Goal: Task Accomplishment & Management: Manage account settings

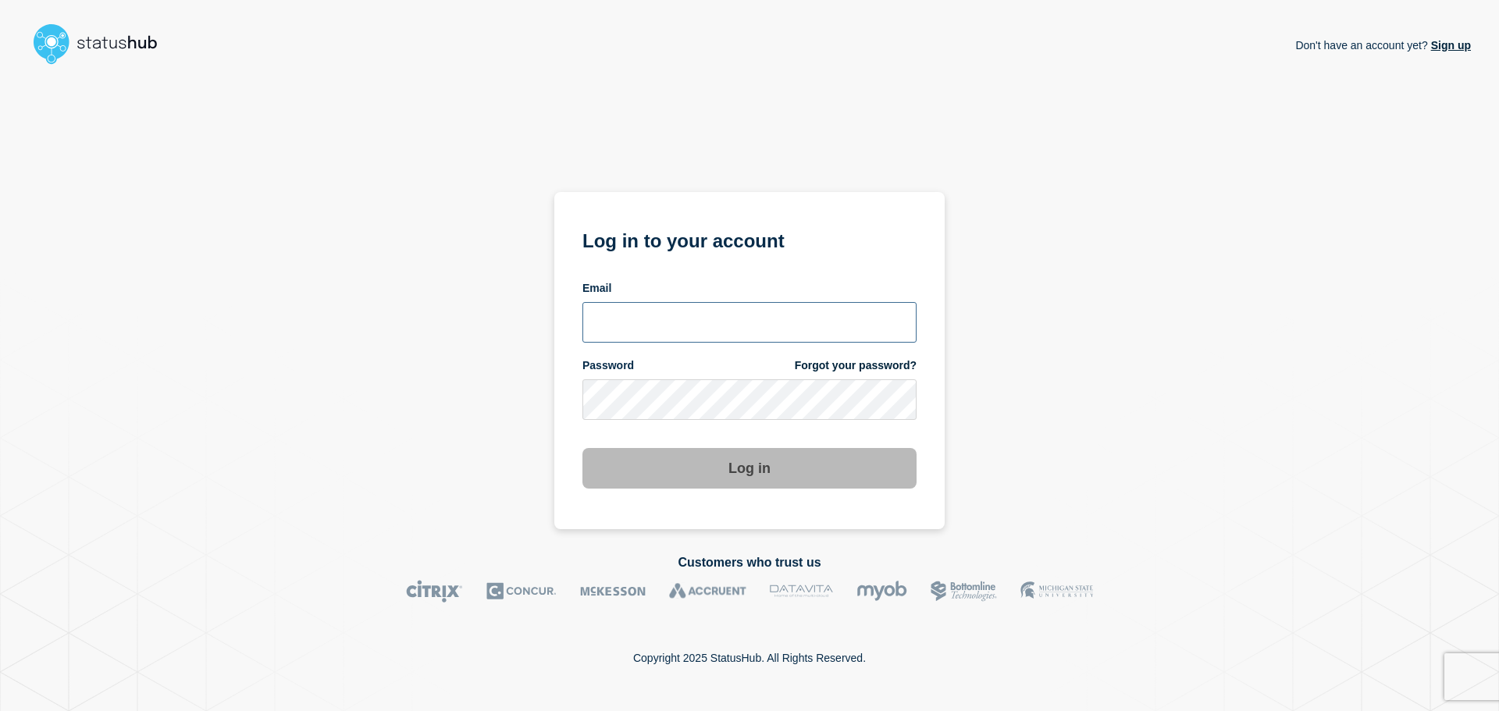
type input "[PERSON_NAME][EMAIL_ADDRESS][DOMAIN_NAME]"
click at [797, 317] on input "[PERSON_NAME][EMAIL_ADDRESS][DOMAIN_NAME]" at bounding box center [749, 322] width 334 height 41
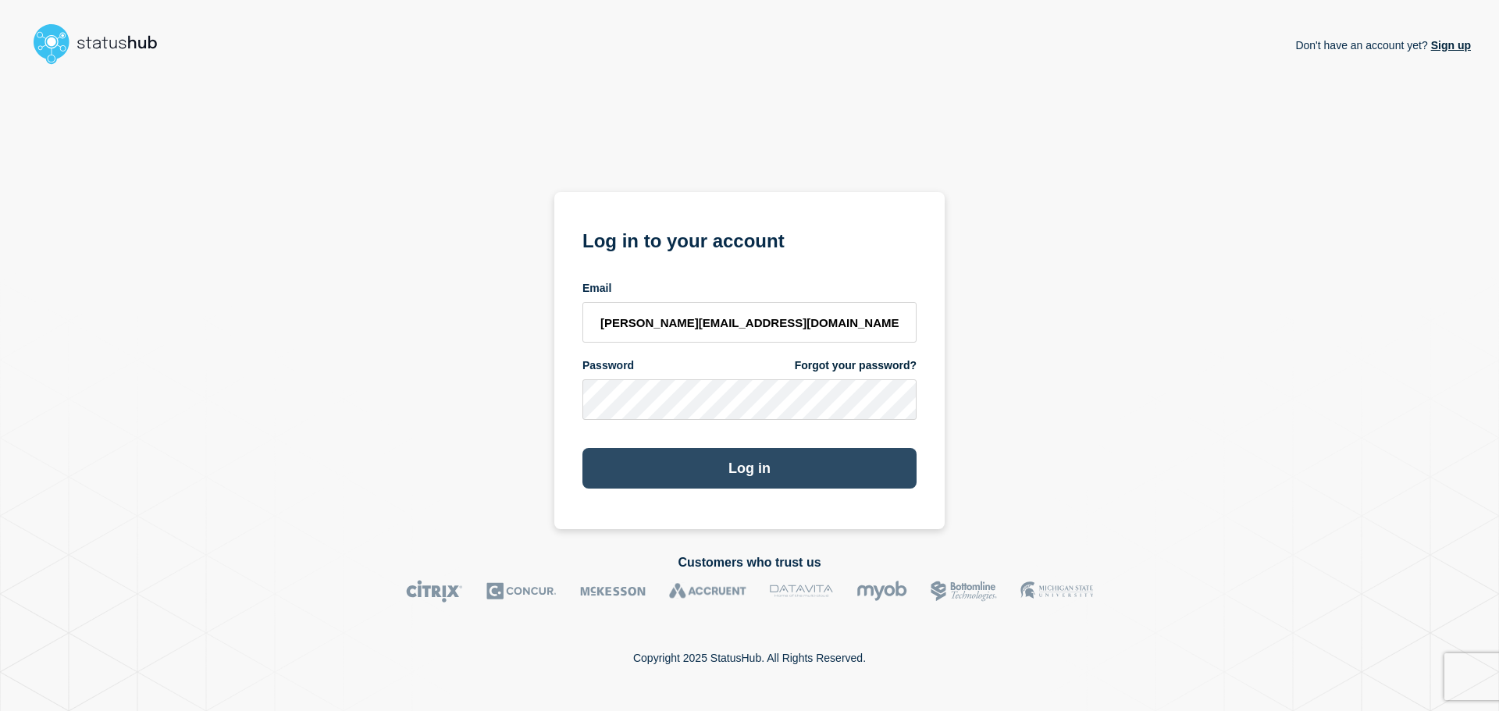
click at [615, 465] on button "Log in" at bounding box center [749, 468] width 334 height 41
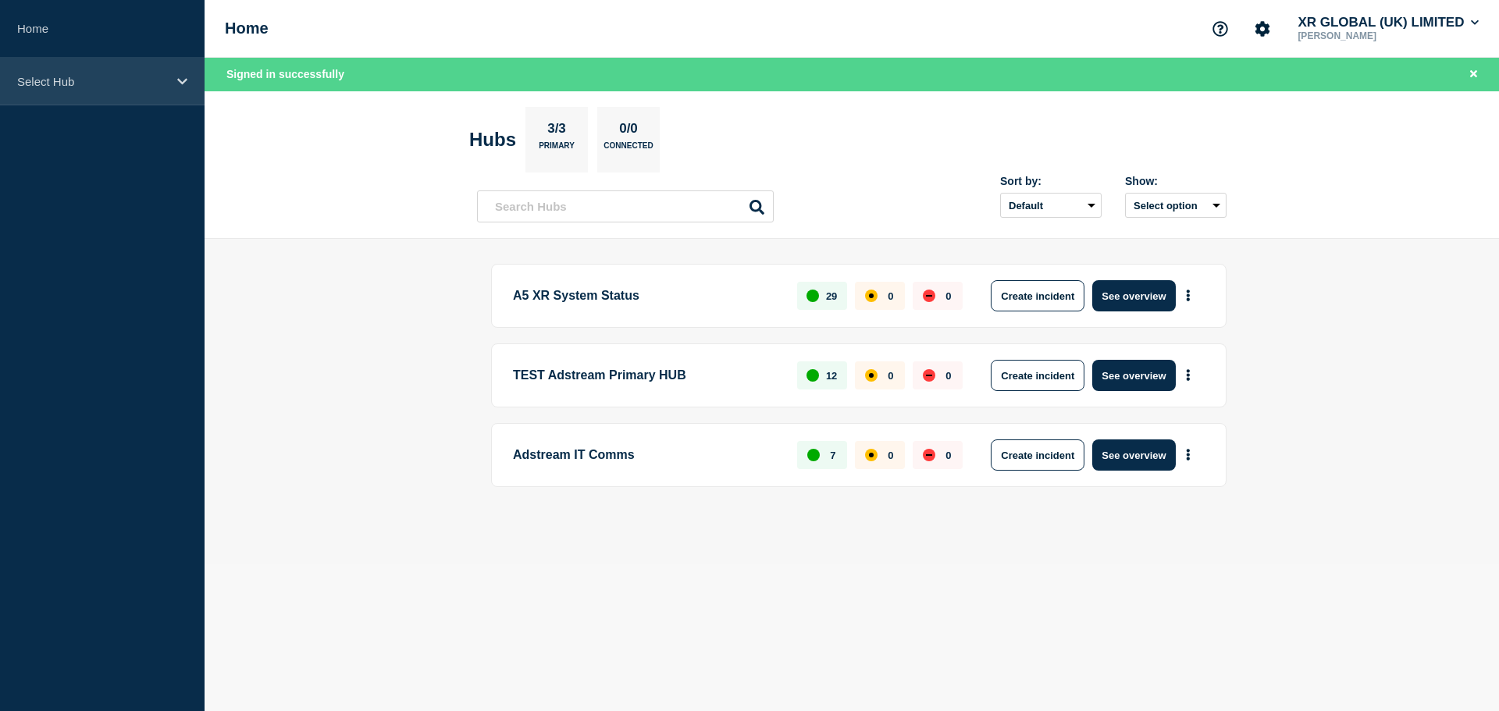
click at [126, 80] on p "Select Hub" at bounding box center [92, 81] width 150 height 13
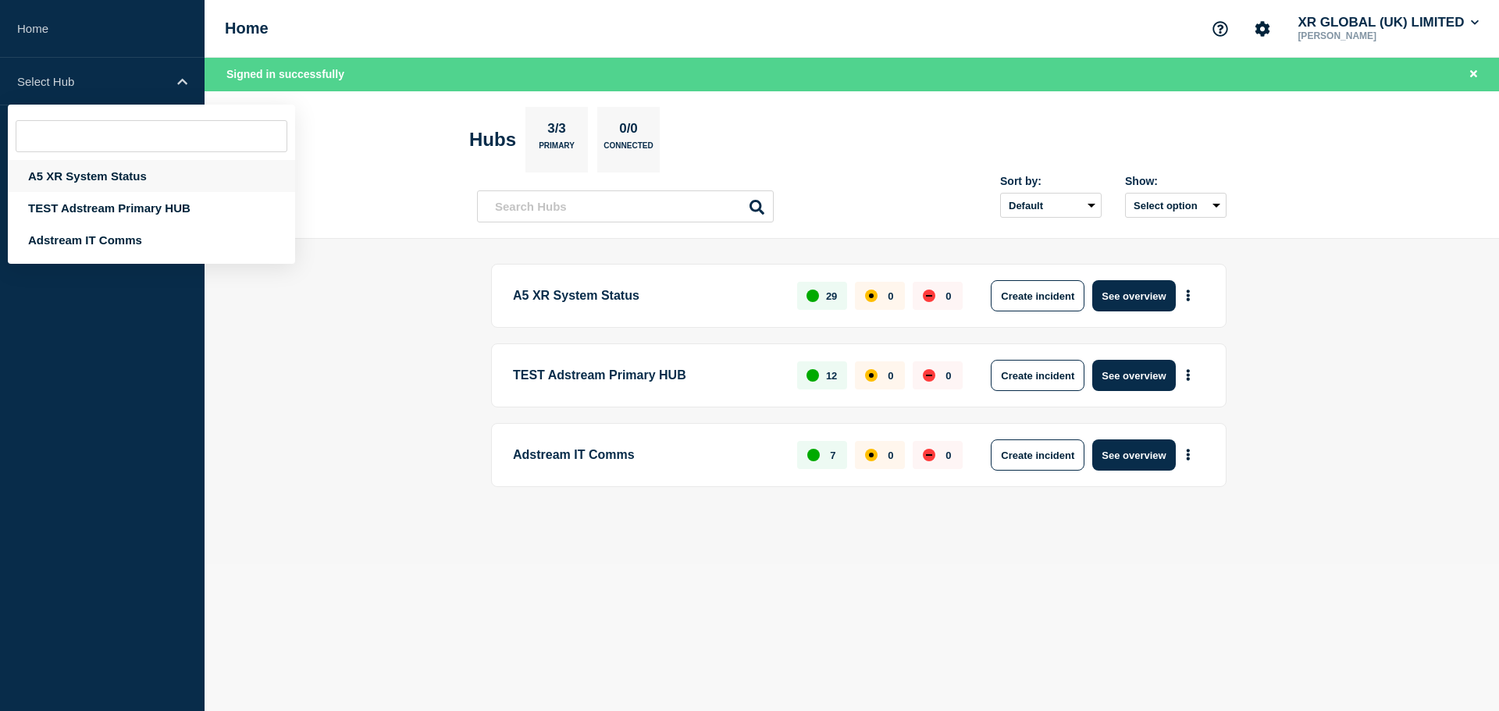
click at [125, 174] on div "A5 XR System Status" at bounding box center [151, 176] width 287 height 32
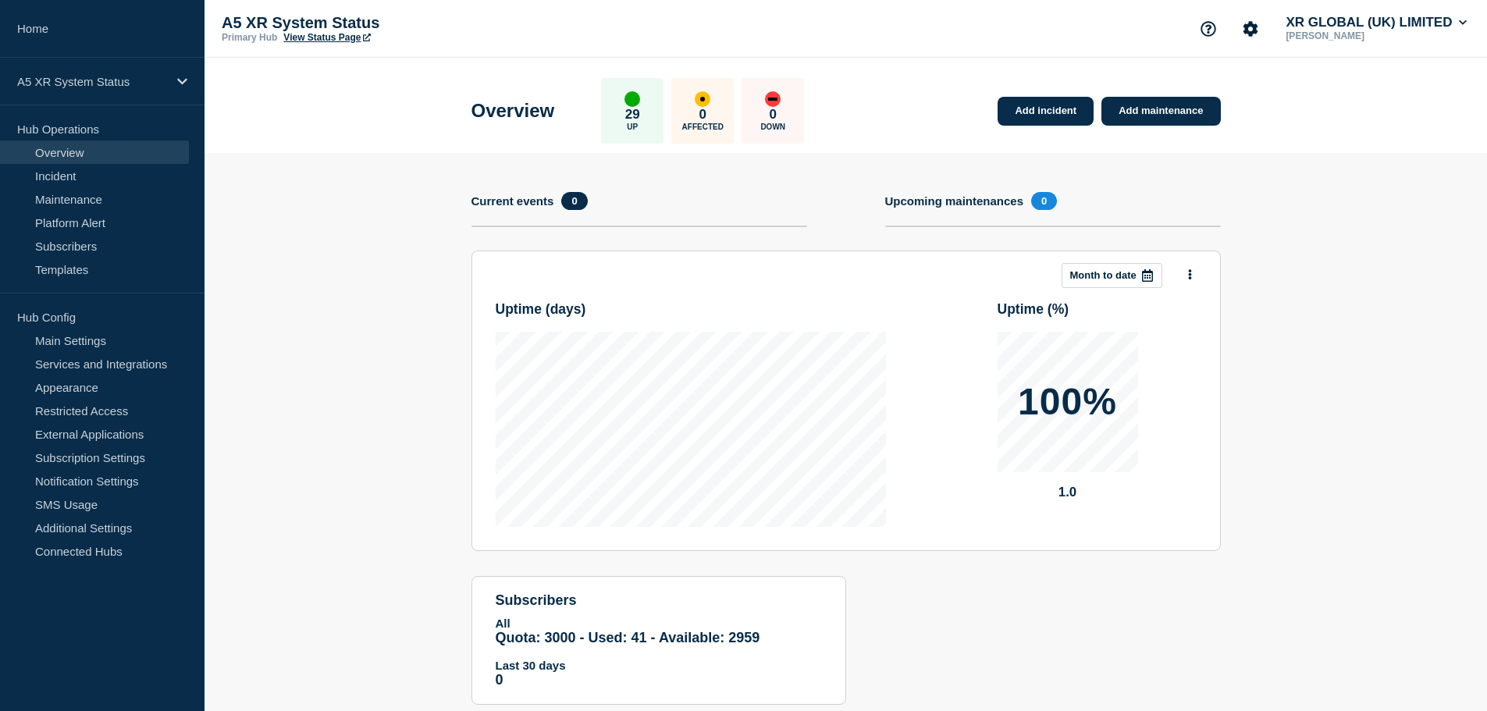
click at [319, 41] on link "View Status Page" at bounding box center [326, 37] width 87 height 11
click at [81, 199] on link "Maintenance" at bounding box center [94, 198] width 189 height 23
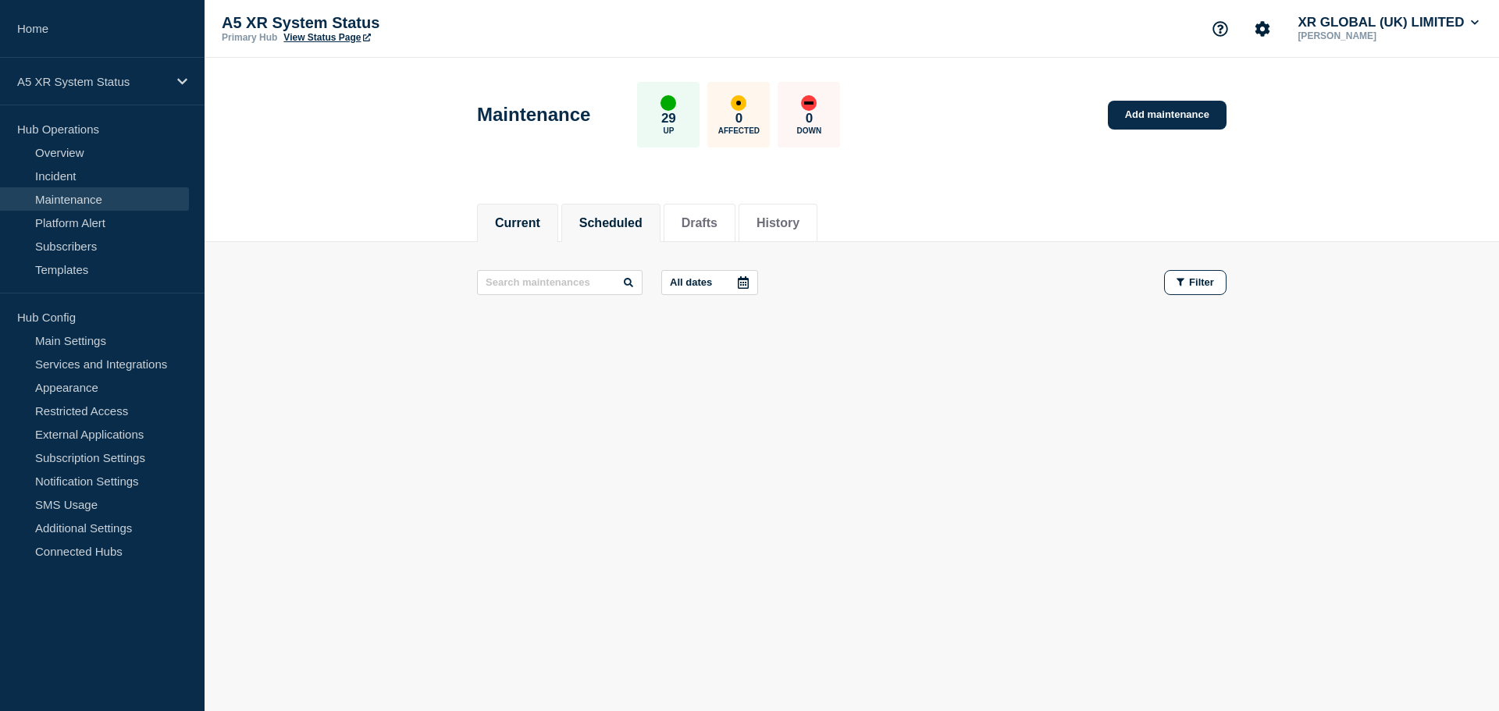
click at [600, 216] on button "Scheduled" at bounding box center [610, 223] width 63 height 14
click at [712, 220] on button "Drafts" at bounding box center [700, 223] width 36 height 14
click at [795, 222] on button "History" at bounding box center [778, 223] width 43 height 14
click at [80, 265] on link "Templates" at bounding box center [94, 269] width 189 height 23
click at [66, 273] on link "Templates" at bounding box center [94, 269] width 189 height 23
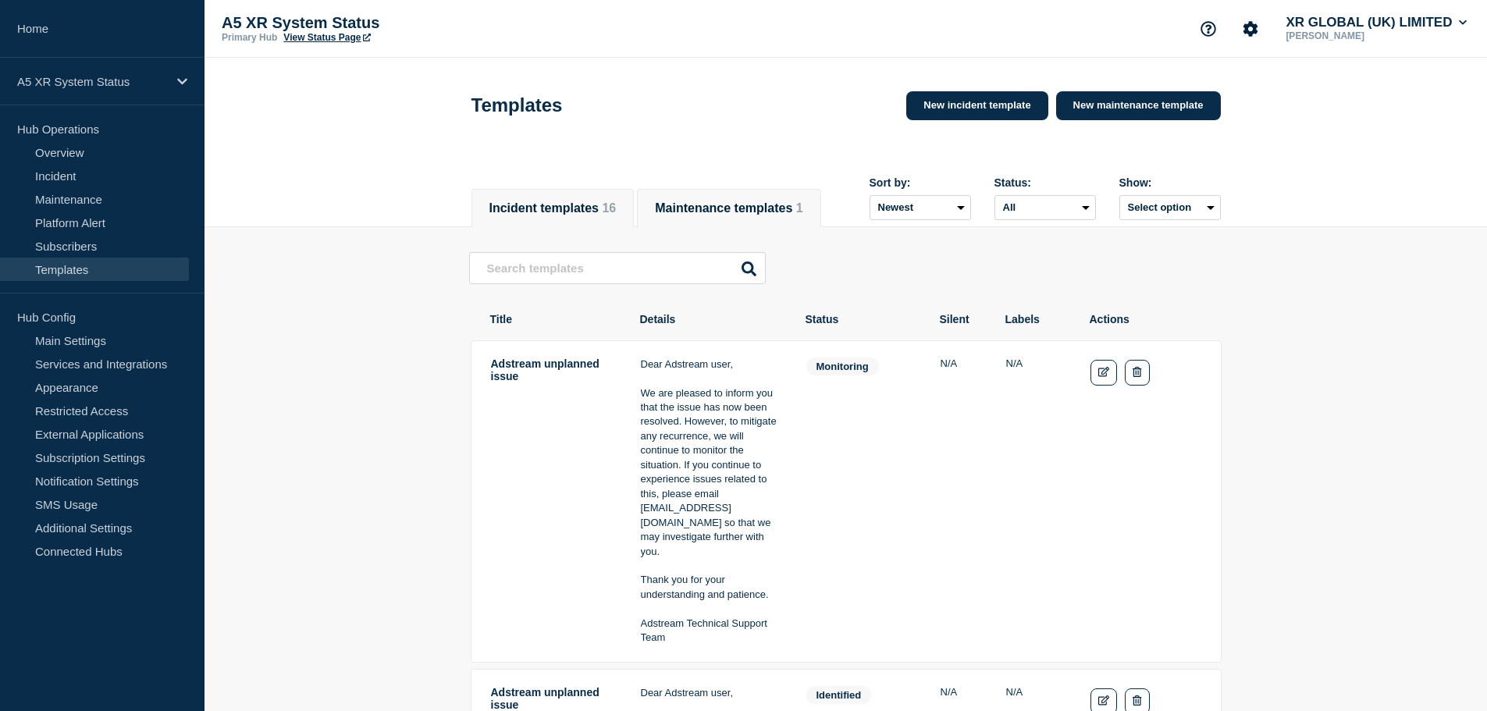
click at [707, 212] on button "Maintenance templates 1" at bounding box center [729, 208] width 148 height 14
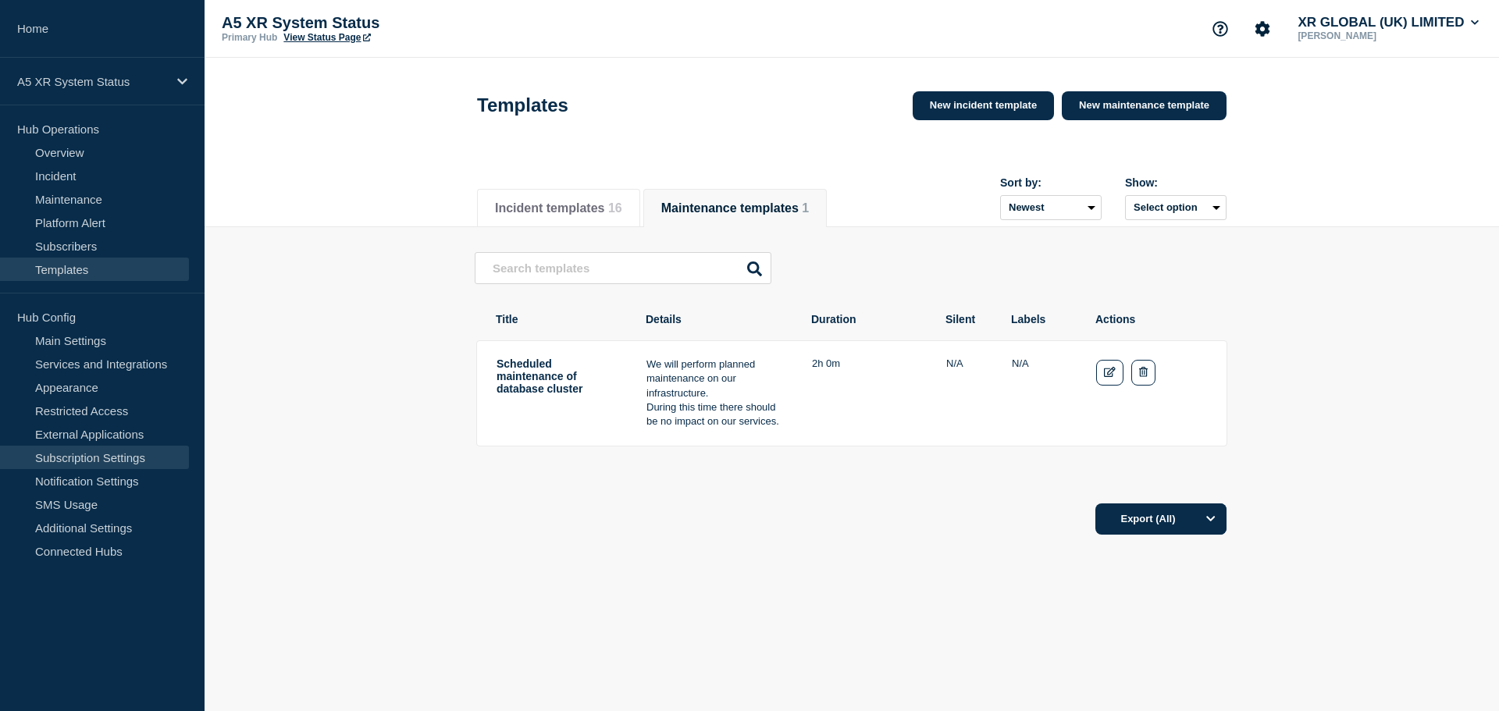
click at [120, 457] on link "Subscription Settings" at bounding box center [94, 457] width 189 height 23
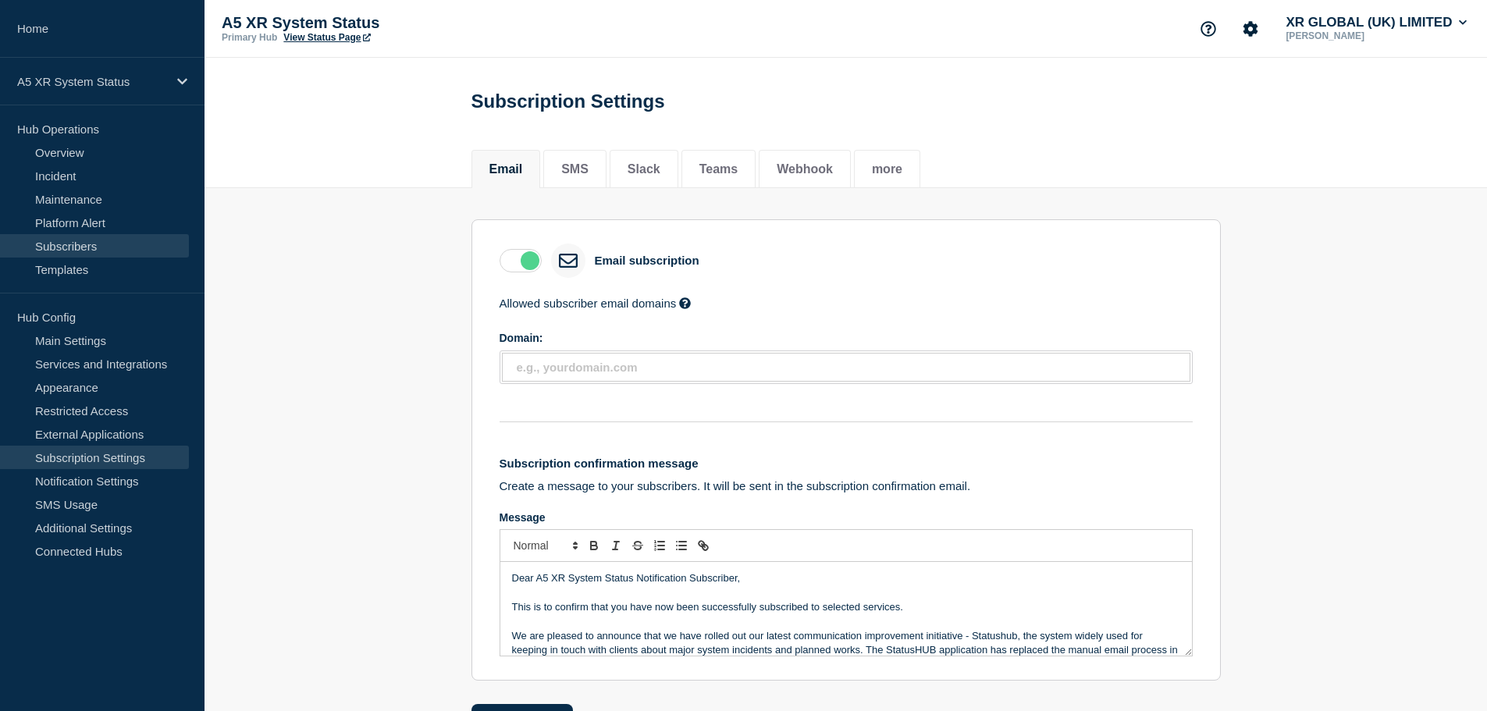
click at [125, 250] on link "Subscribers" at bounding box center [94, 245] width 189 height 23
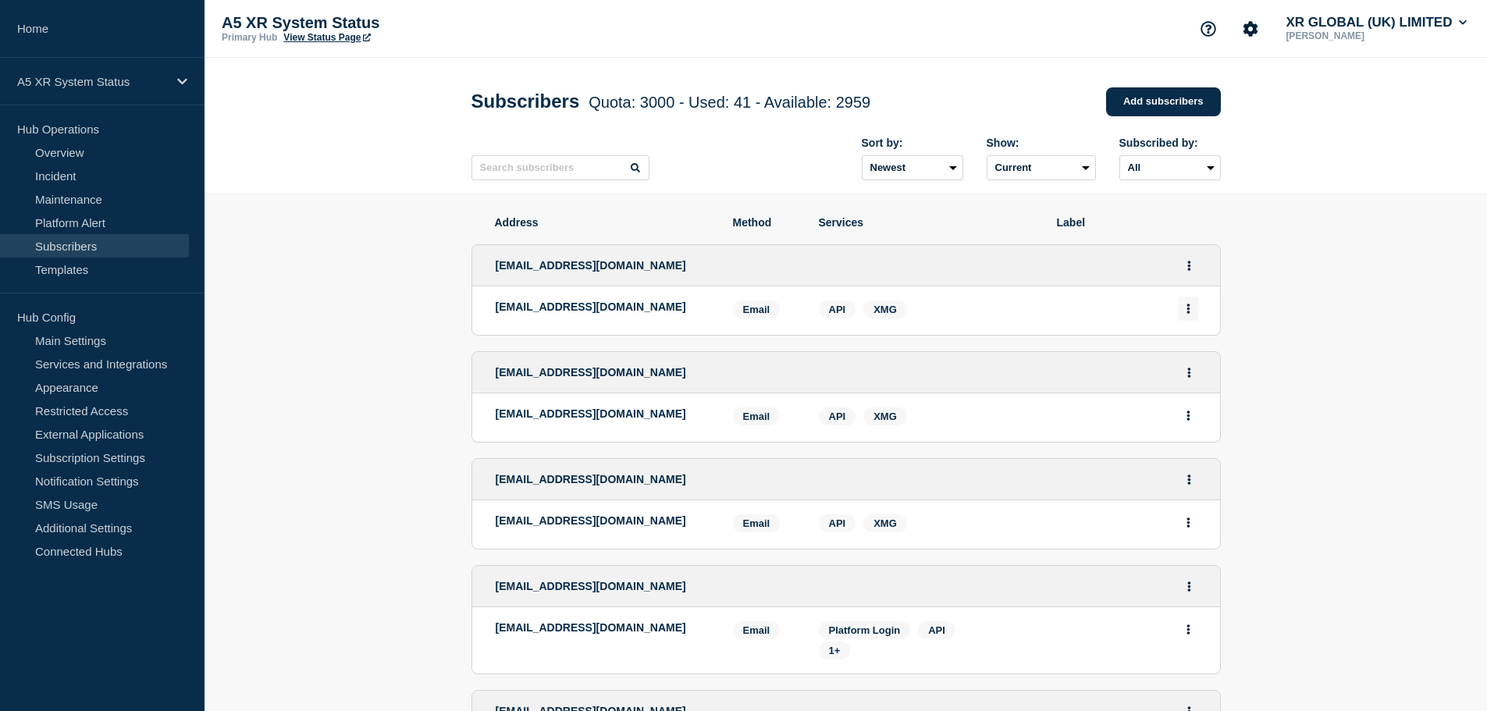
click at [1187, 312] on icon "Actions" at bounding box center [1189, 309] width 4 height 10
click at [1180, 263] on button "Actions" at bounding box center [1190, 266] width 20 height 24
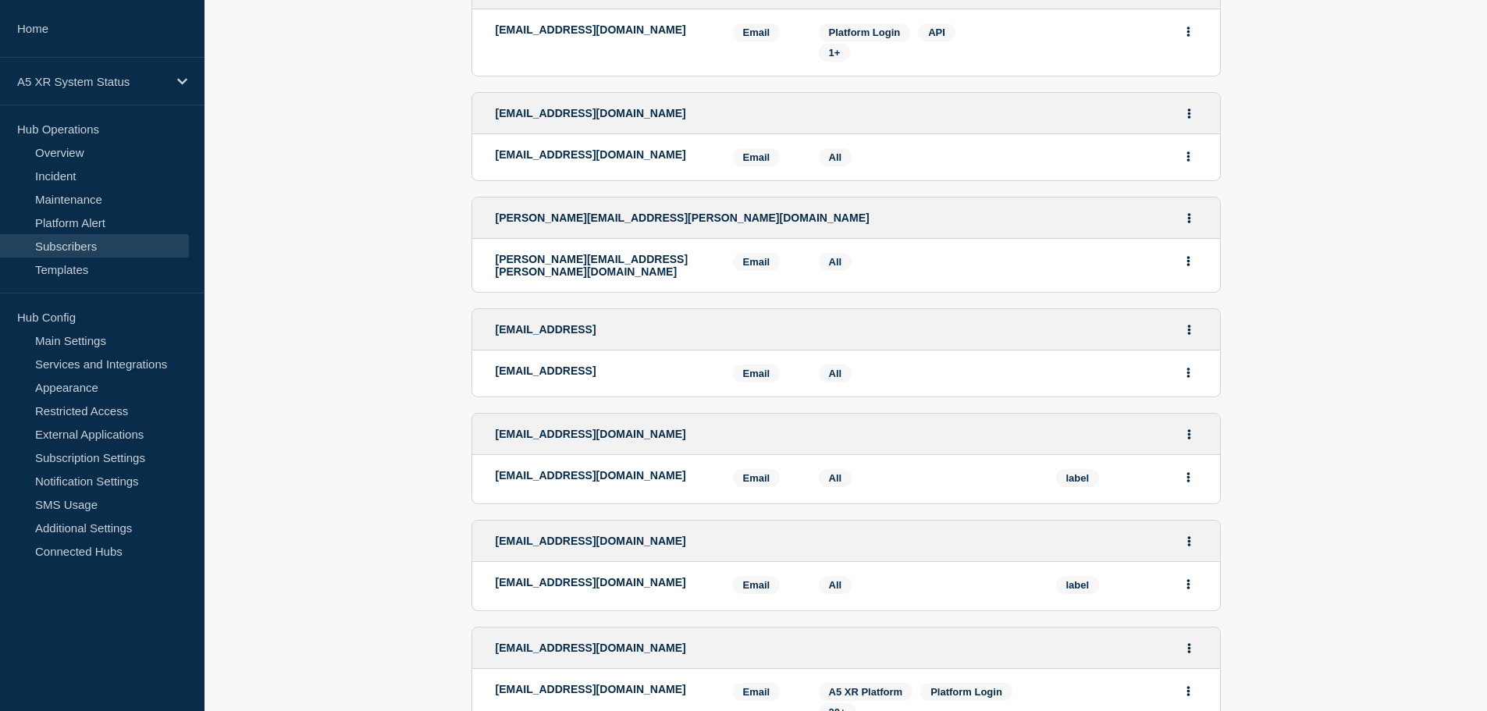
scroll to position [625, 0]
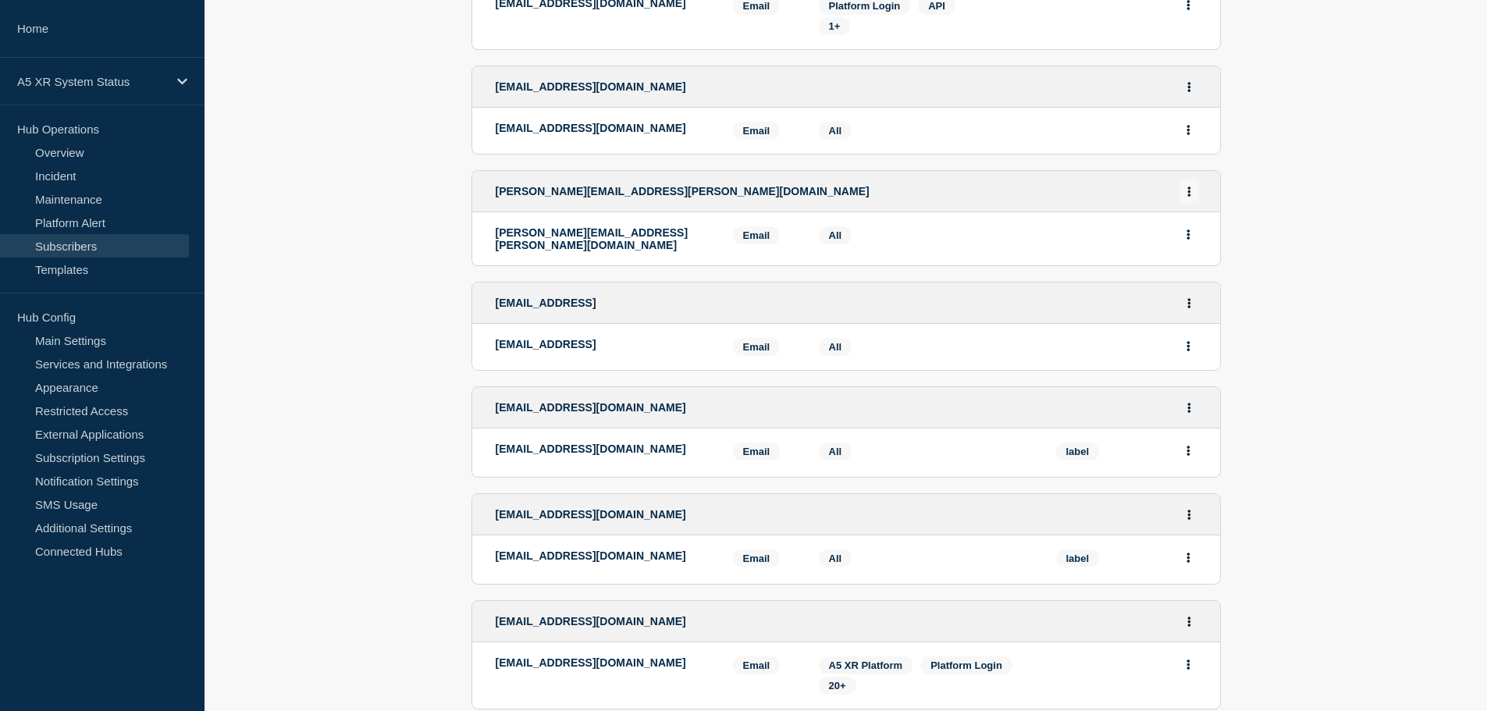
click at [1191, 194] on icon "Actions" at bounding box center [1190, 192] width 4 height 10
click at [1004, 230] on div "Services: All" at bounding box center [926, 238] width 214 height 25
click at [1184, 198] on button "Actions" at bounding box center [1190, 192] width 20 height 24
click at [1188, 236] on link "Edit" at bounding box center [1183, 236] width 17 height 12
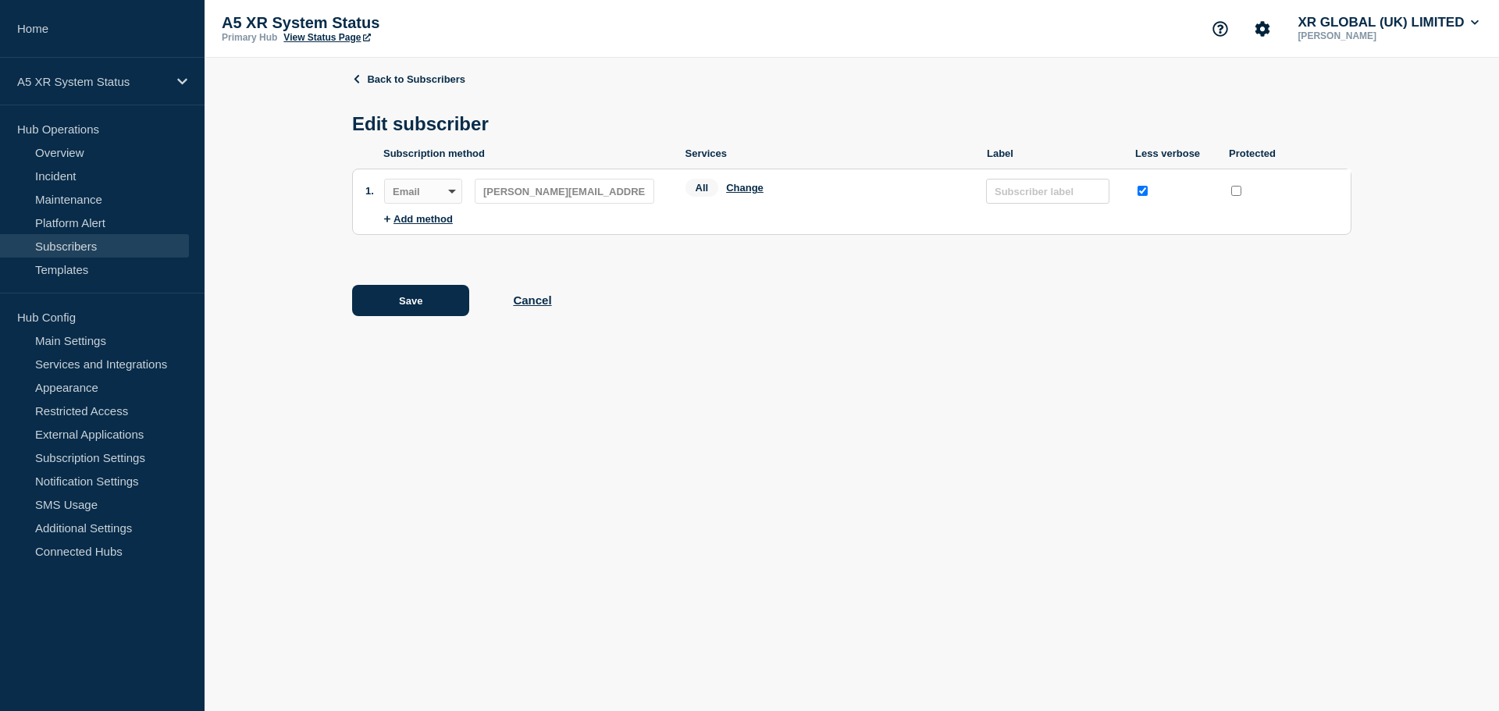
click at [1235, 196] on input "protected checkbox" at bounding box center [1236, 191] width 10 height 10
checkbox input "false"
click at [750, 194] on button "Change" at bounding box center [744, 188] width 37 height 12
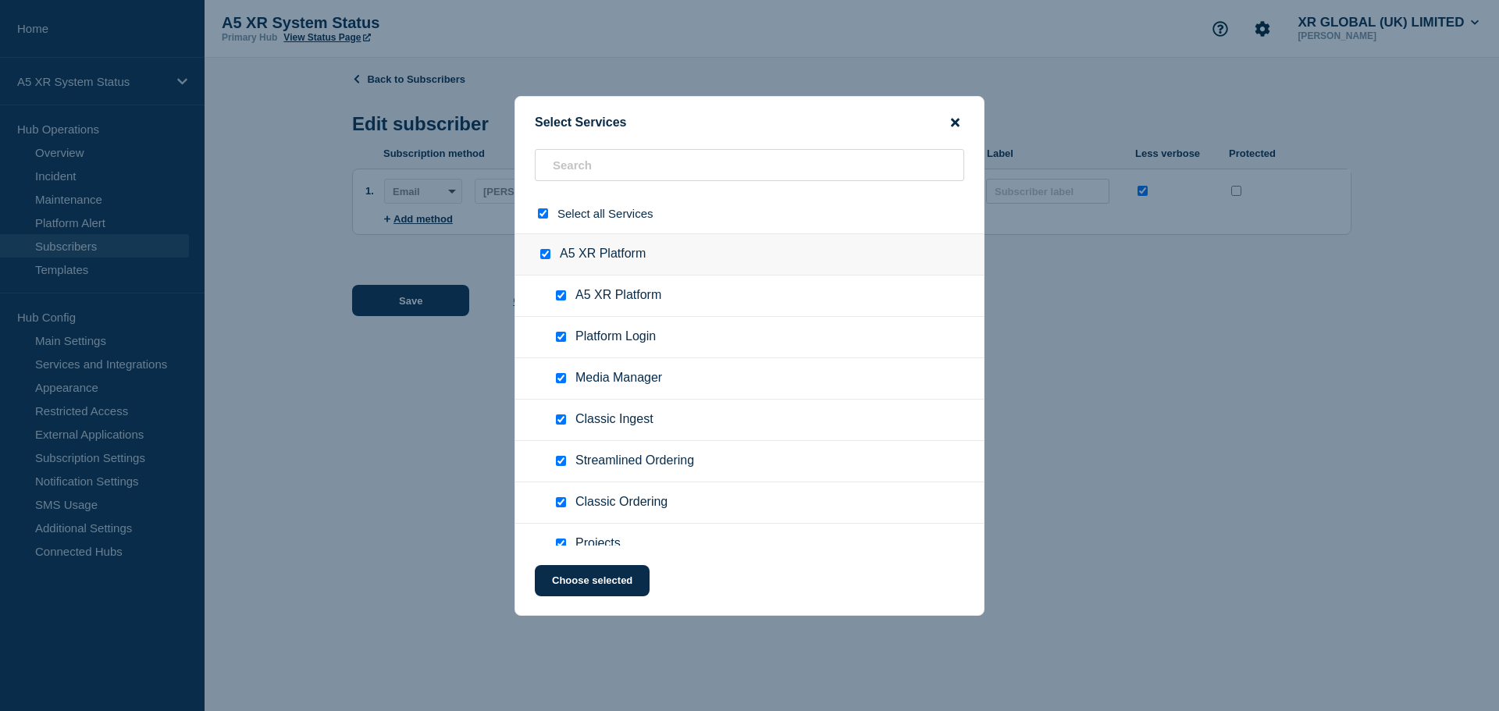
click at [952, 122] on icon "close button" at bounding box center [955, 122] width 9 height 12
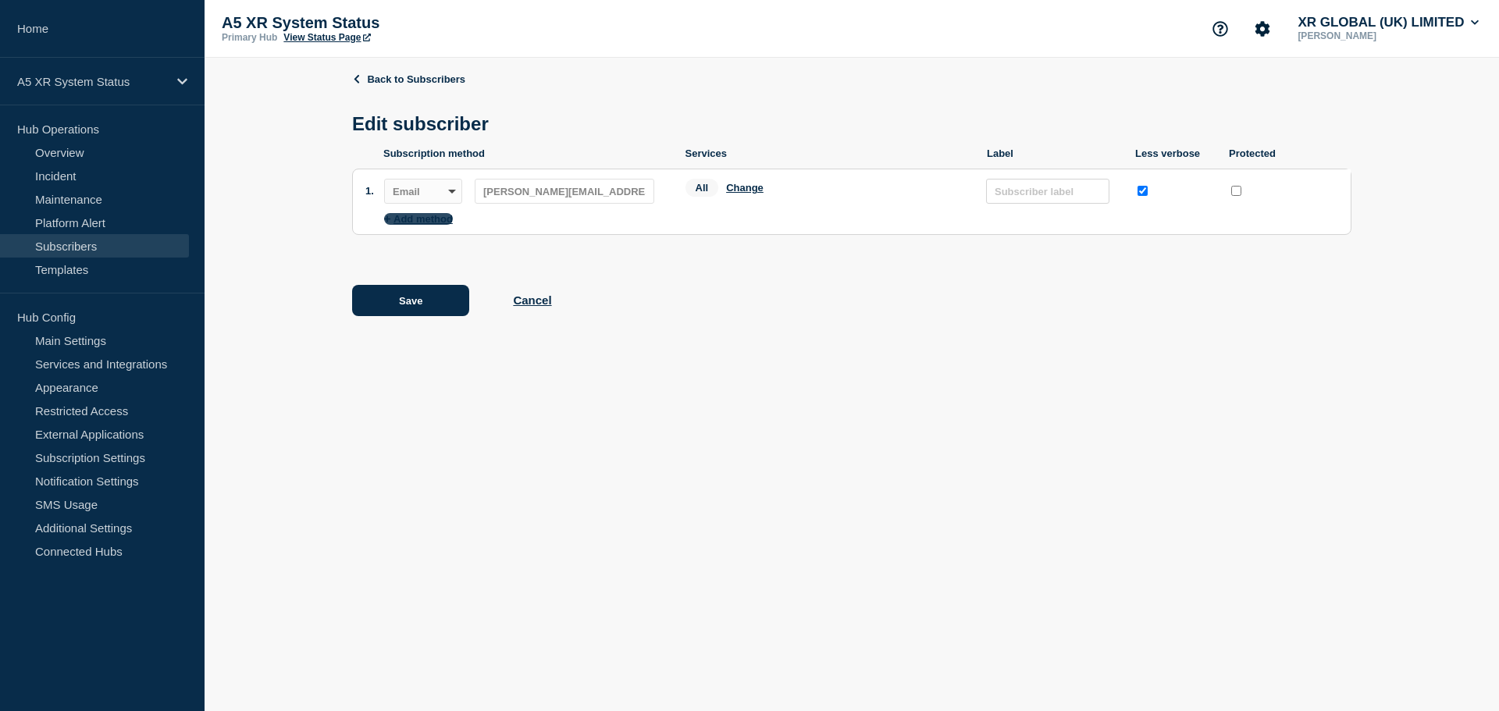
click at [448, 220] on button "Add method" at bounding box center [418, 219] width 69 height 12
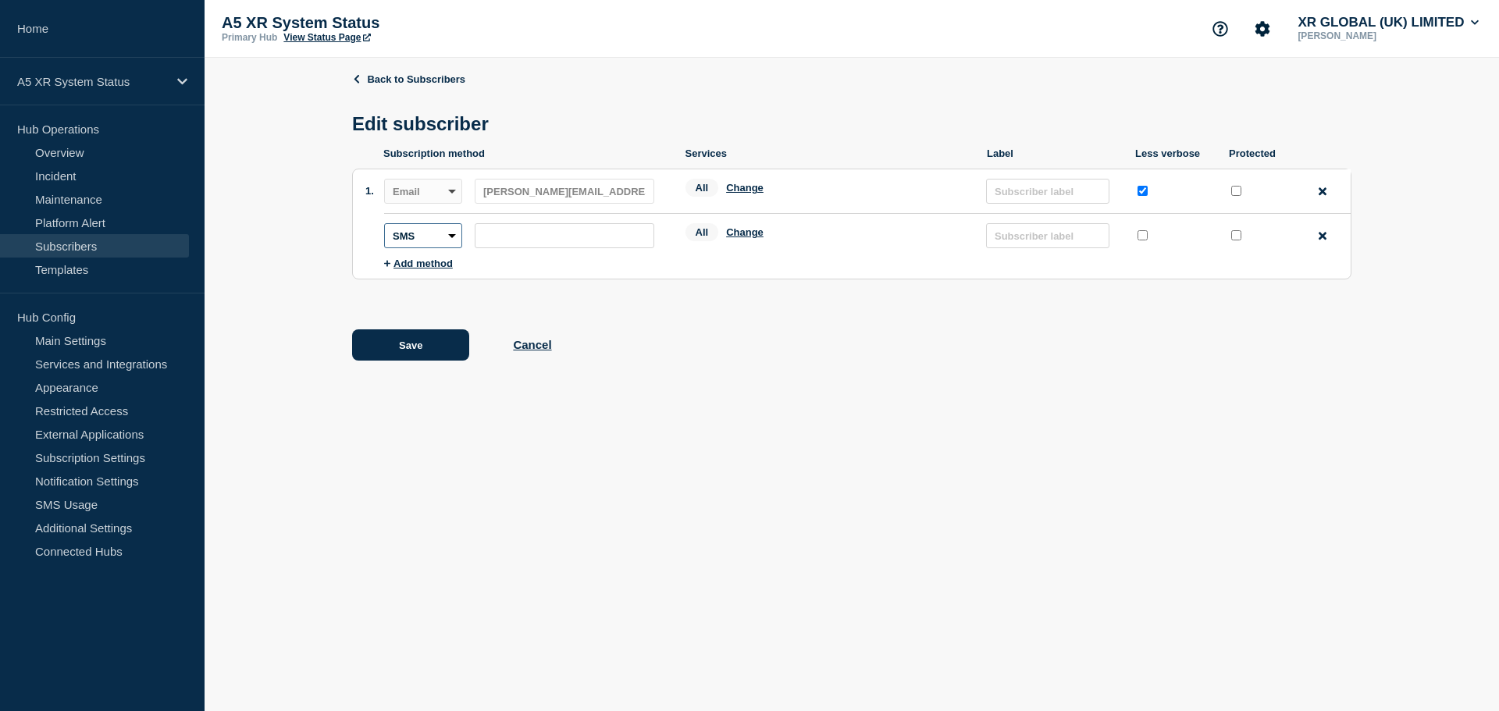
click at [447, 240] on select "SMS Webhook Slack Teams" at bounding box center [423, 235] width 78 height 25
click at [542, 346] on button "Cancel" at bounding box center [532, 344] width 38 height 13
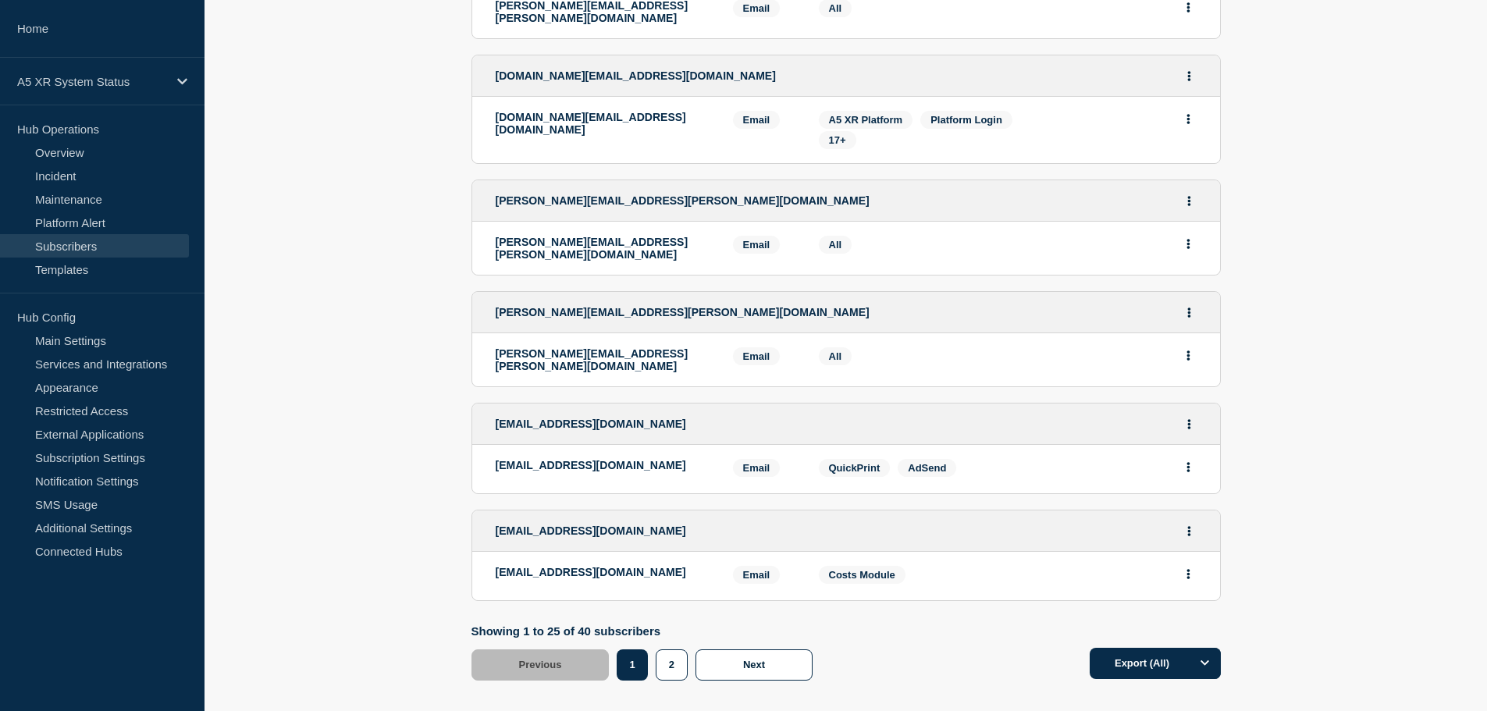
scroll to position [2498, 0]
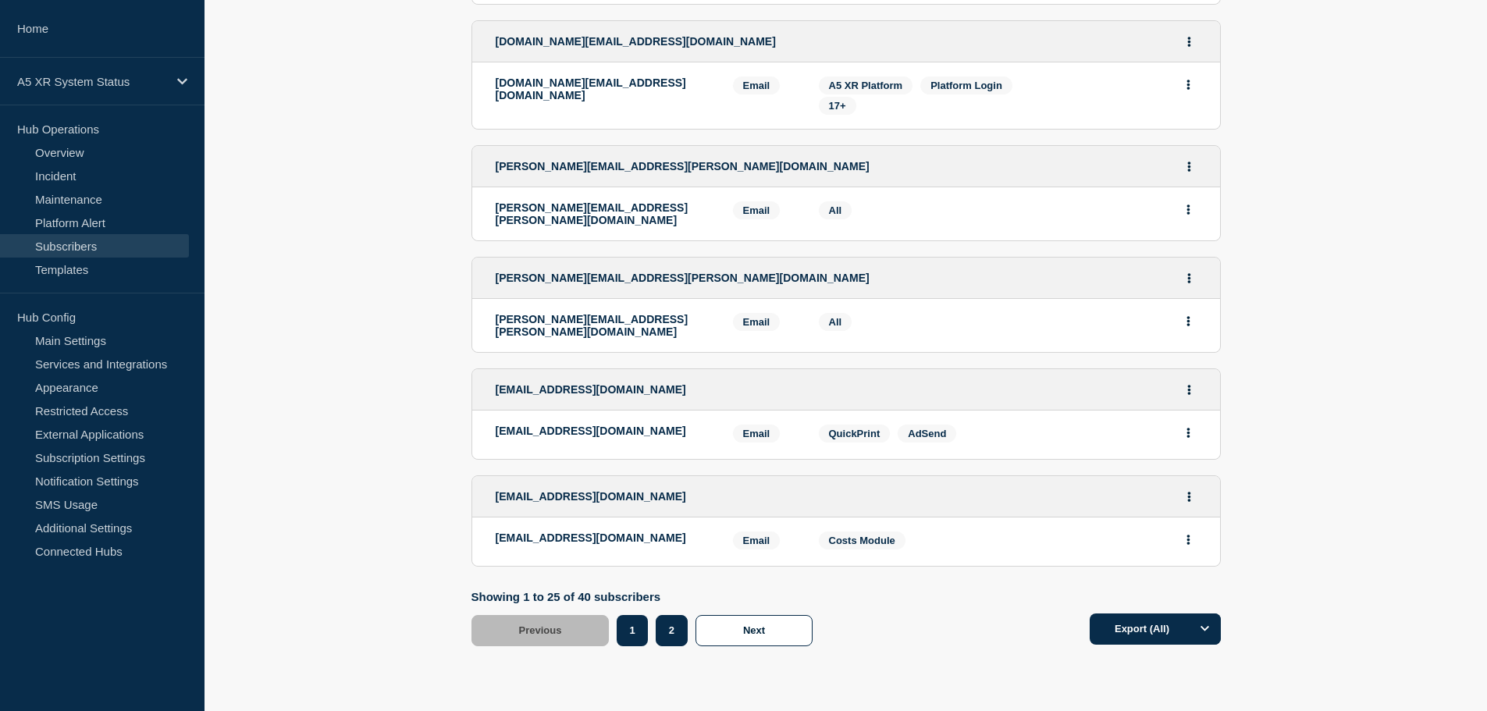
click at [673, 615] on button "2" at bounding box center [672, 630] width 32 height 31
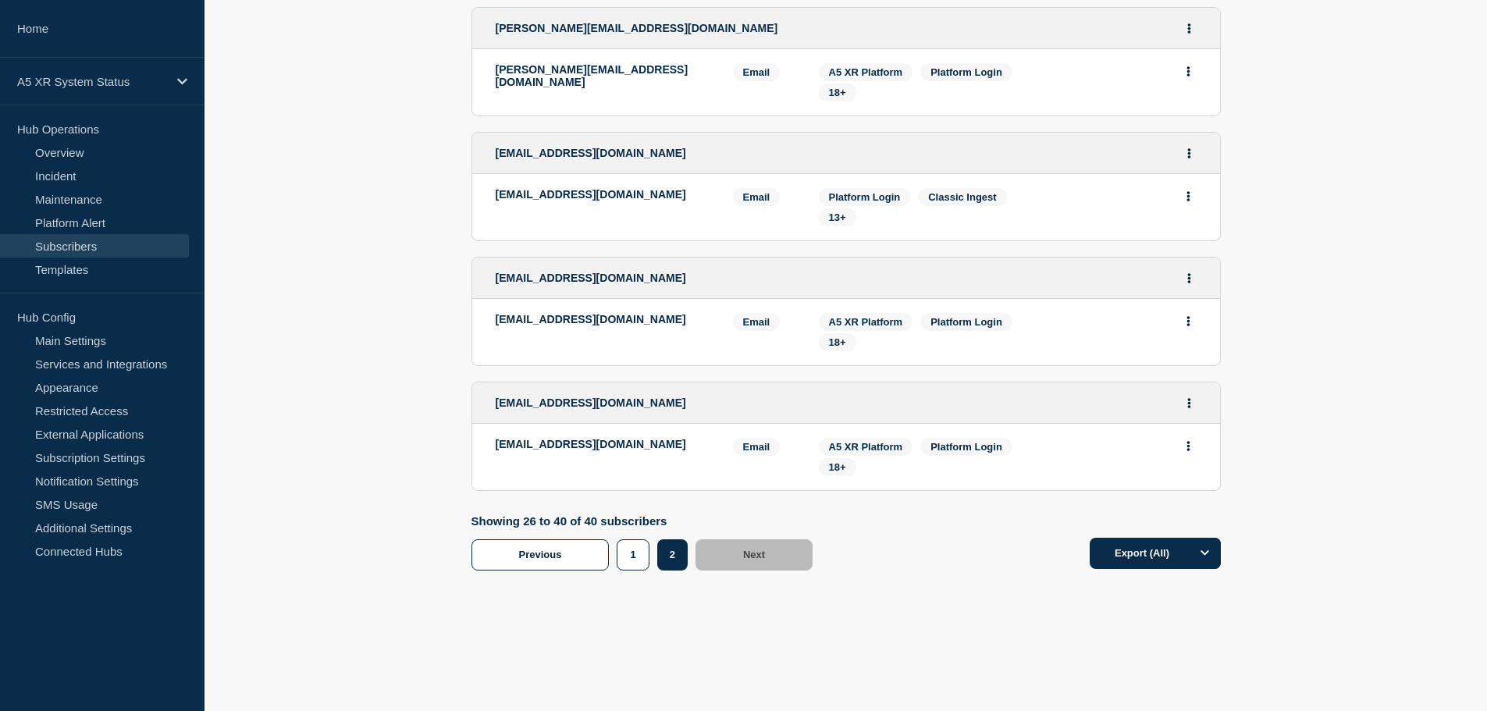
scroll to position [1576, 0]
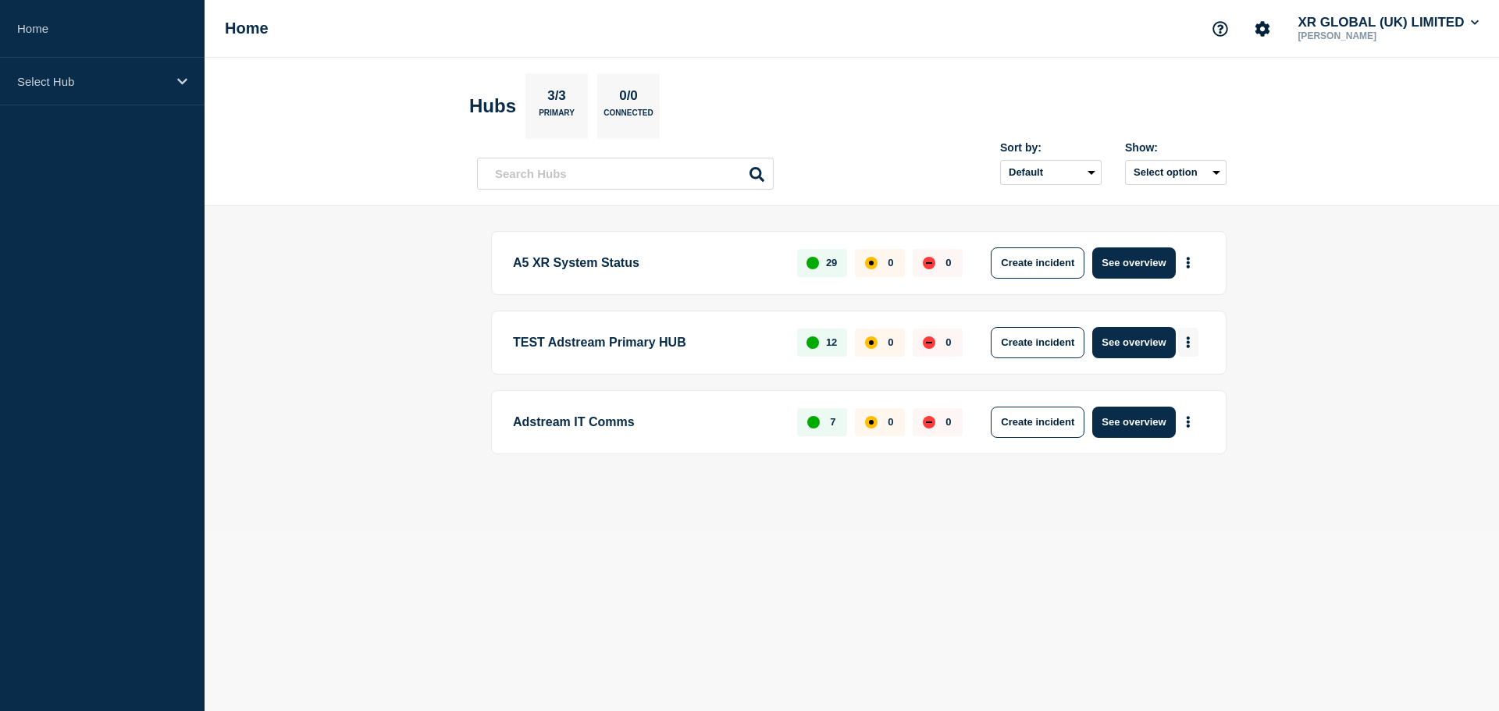
click at [1191, 345] on button "More actions" at bounding box center [1188, 342] width 20 height 29
click at [1191, 336] on button "More actions" at bounding box center [1188, 342] width 20 height 29
click at [1189, 339] on icon "More actions" at bounding box center [1188, 343] width 3 height 12
click at [601, 340] on p "TEST Adstream Primary HUB" at bounding box center [646, 342] width 266 height 31
click at [121, 91] on div "Select Hub" at bounding box center [102, 82] width 205 height 48
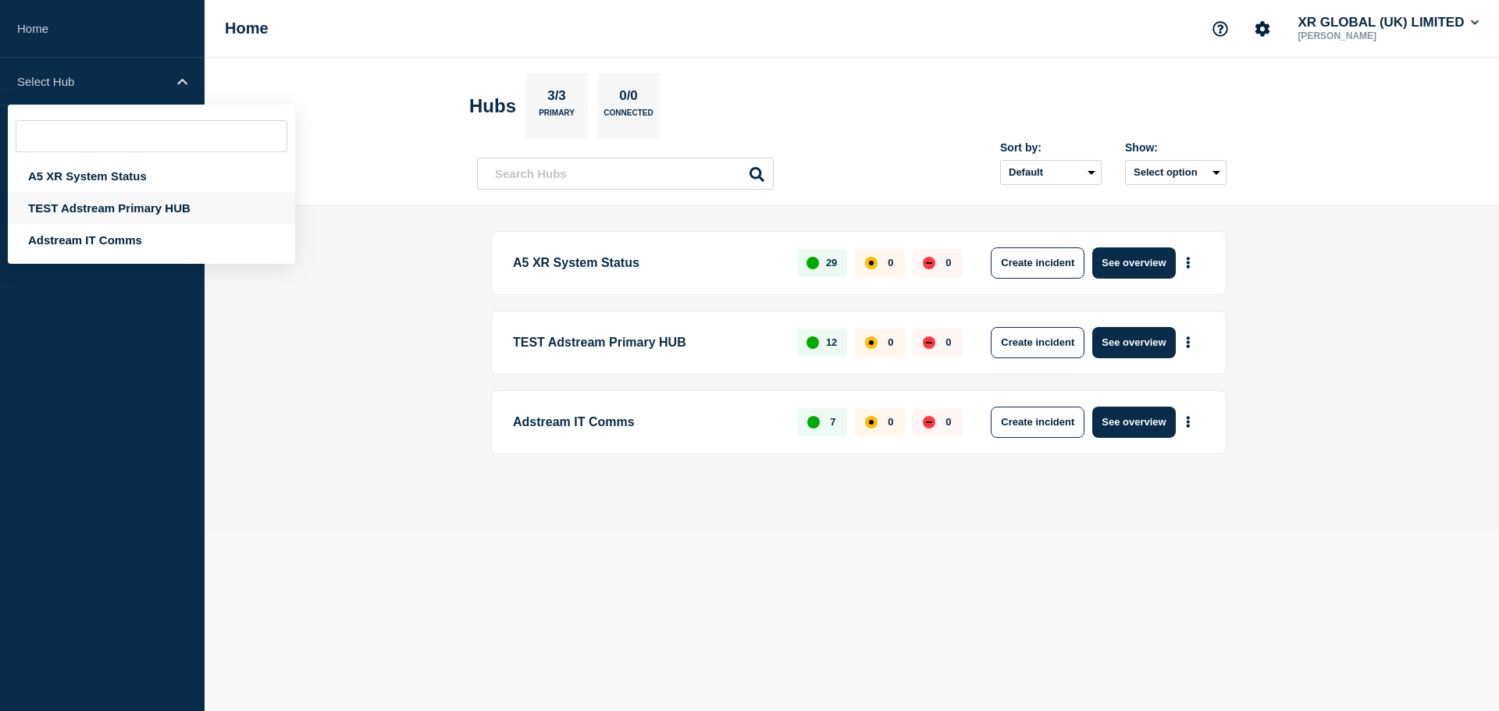
click at [87, 208] on div "TEST Adstream Primary HUB" at bounding box center [151, 208] width 287 height 32
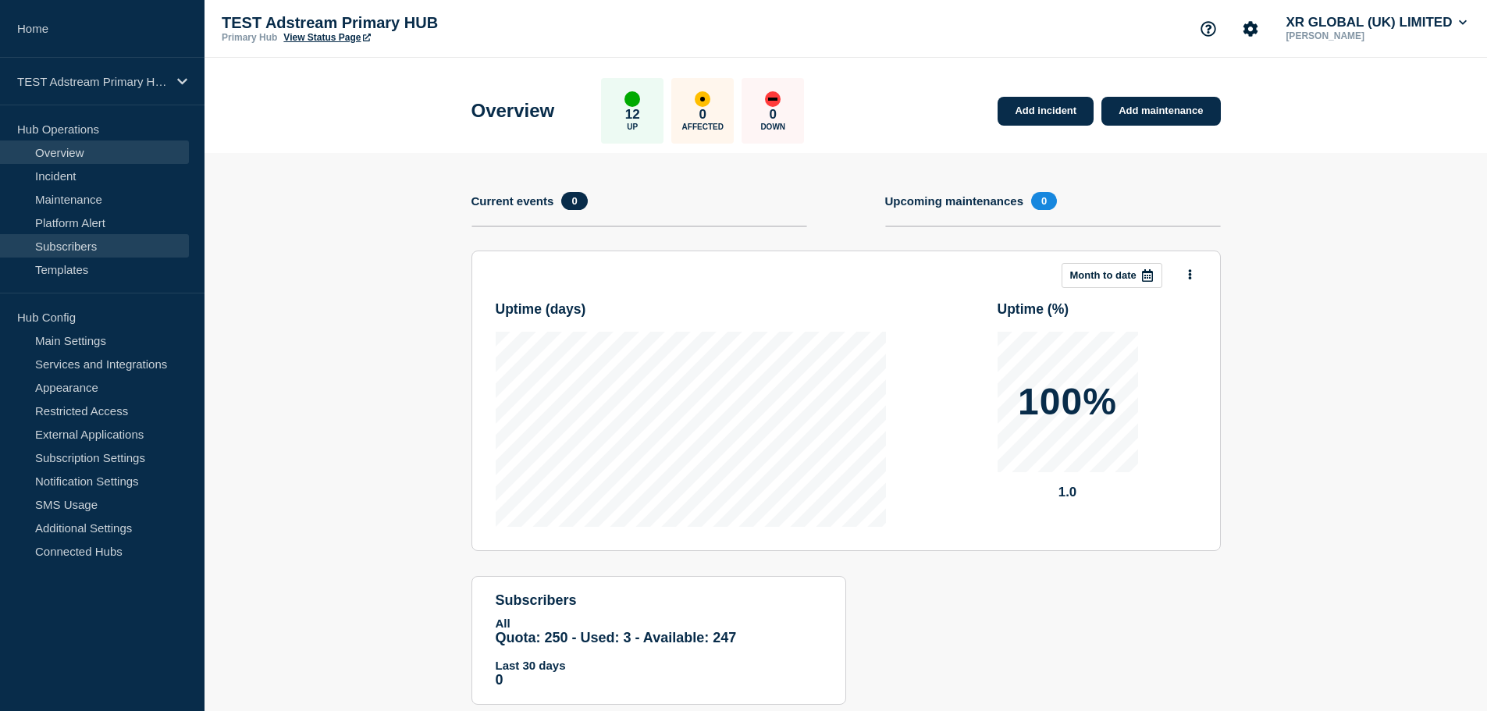
click at [84, 248] on link "Subscribers" at bounding box center [94, 245] width 189 height 23
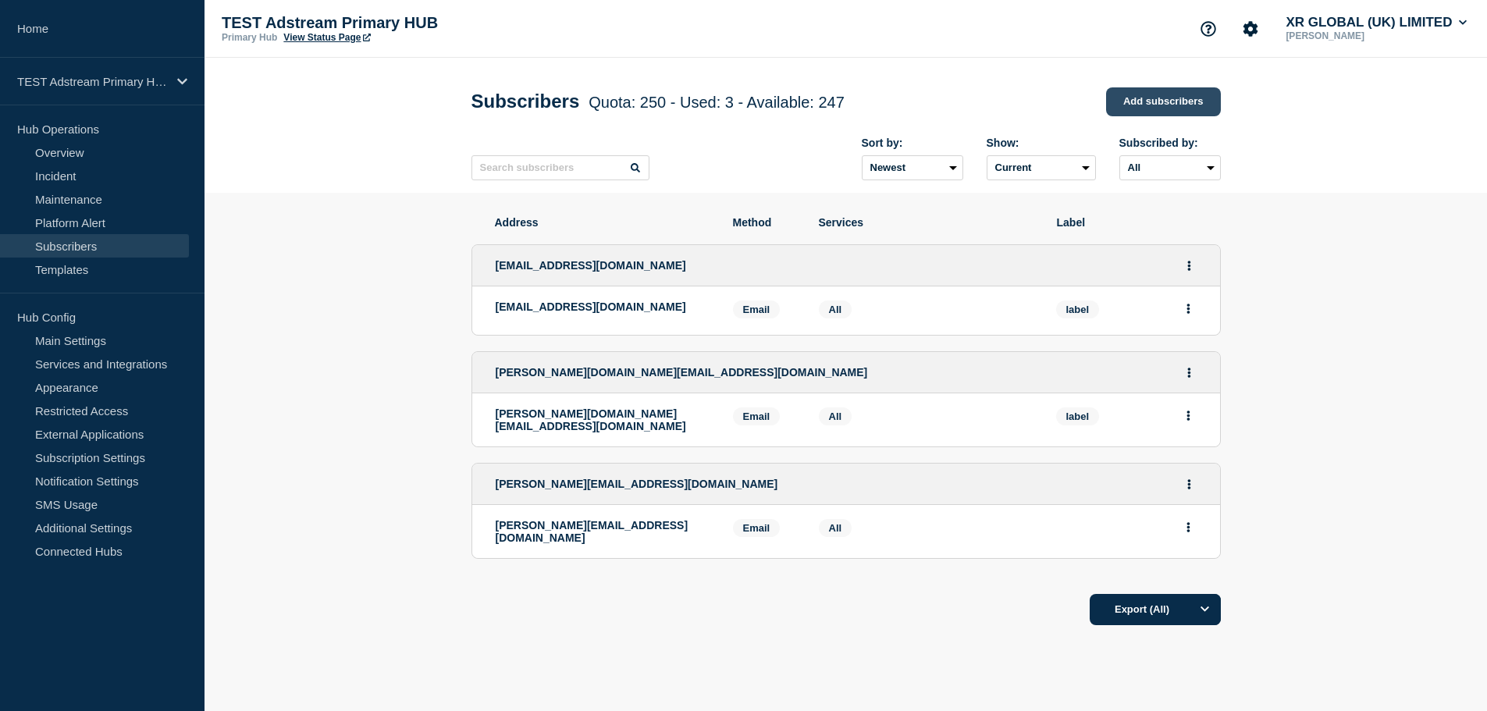
click at [1122, 108] on link "Add subscribers" at bounding box center [1163, 101] width 115 height 29
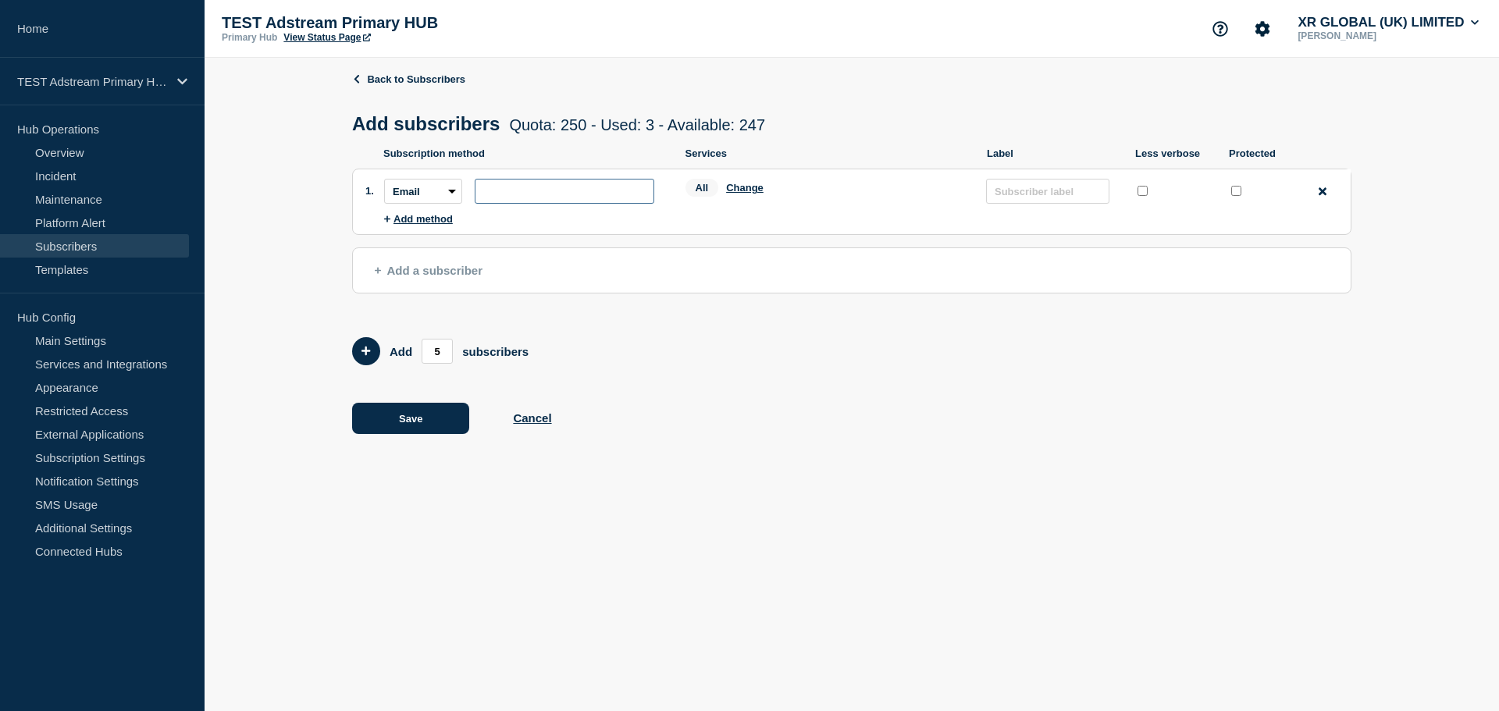
click at [540, 193] on input "subscription-address" at bounding box center [565, 191] width 180 height 25
click at [92, 233] on link "Platform Alert" at bounding box center [94, 222] width 189 height 23
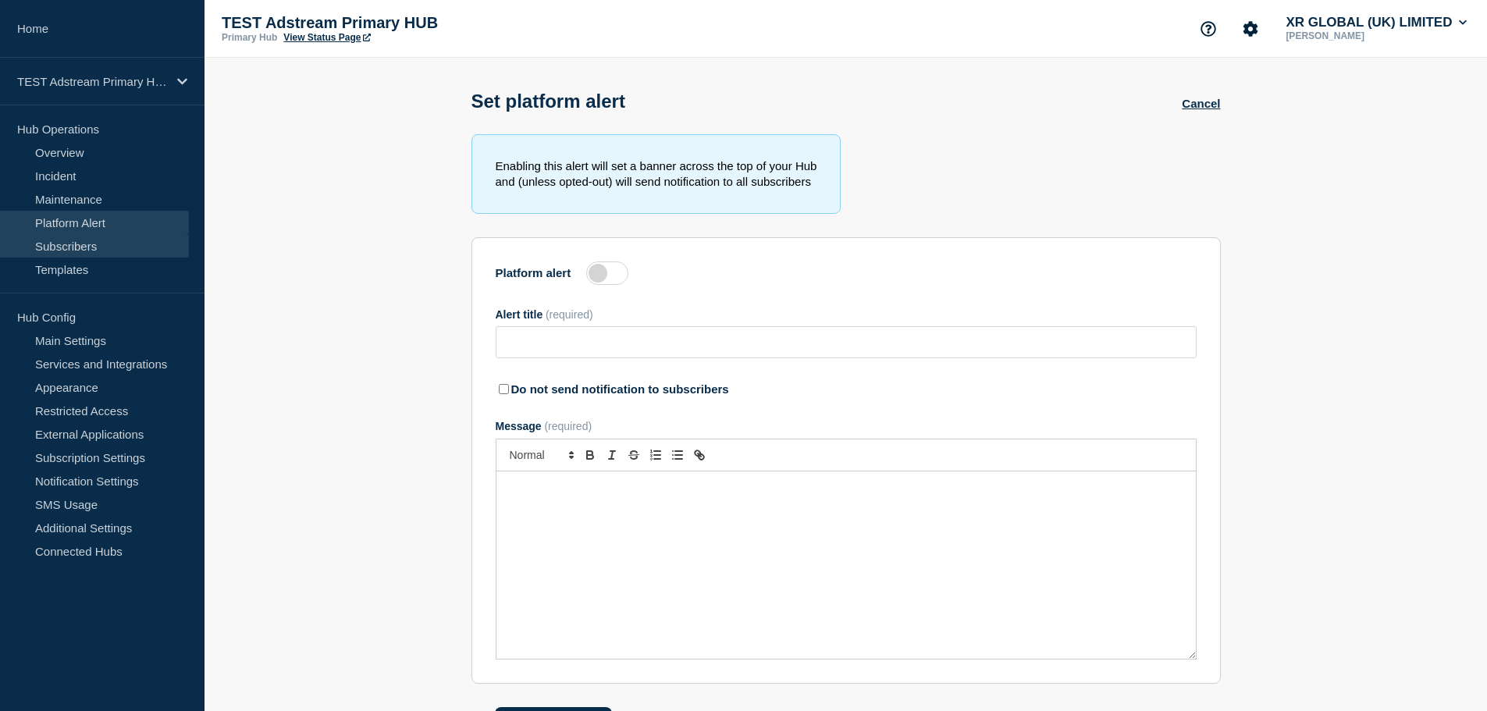
click at [82, 251] on link "Subscribers" at bounding box center [94, 245] width 189 height 23
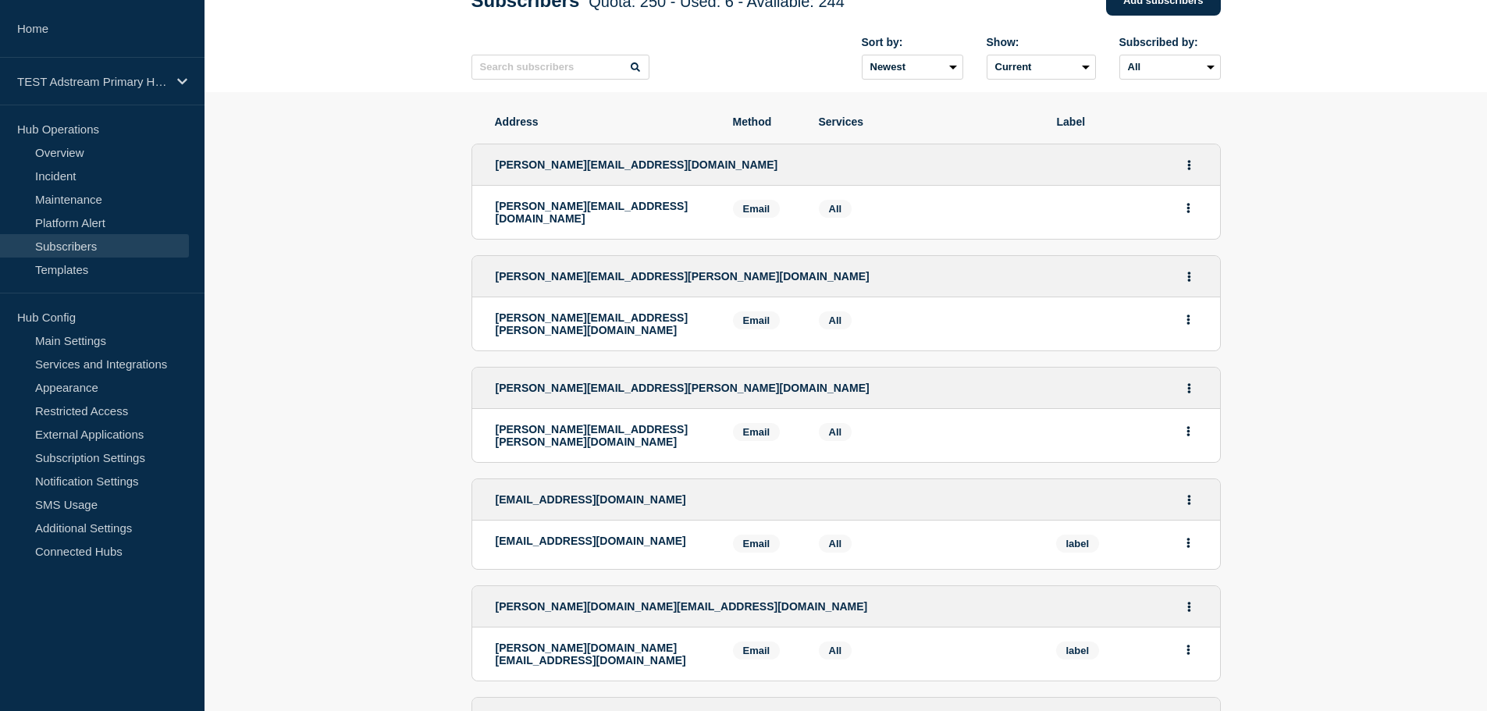
scroll to position [78, 0]
